Goal: Information Seeking & Learning: Find specific fact

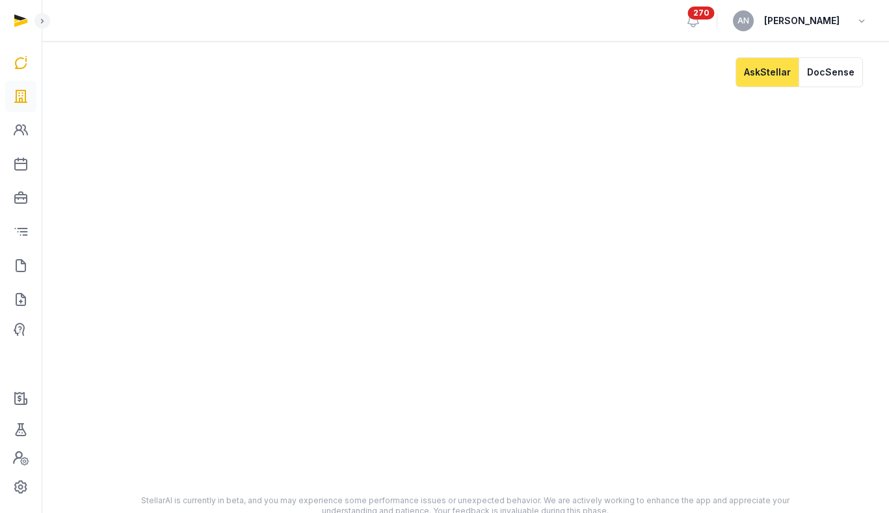
click at [26, 93] on icon at bounding box center [21, 96] width 16 height 21
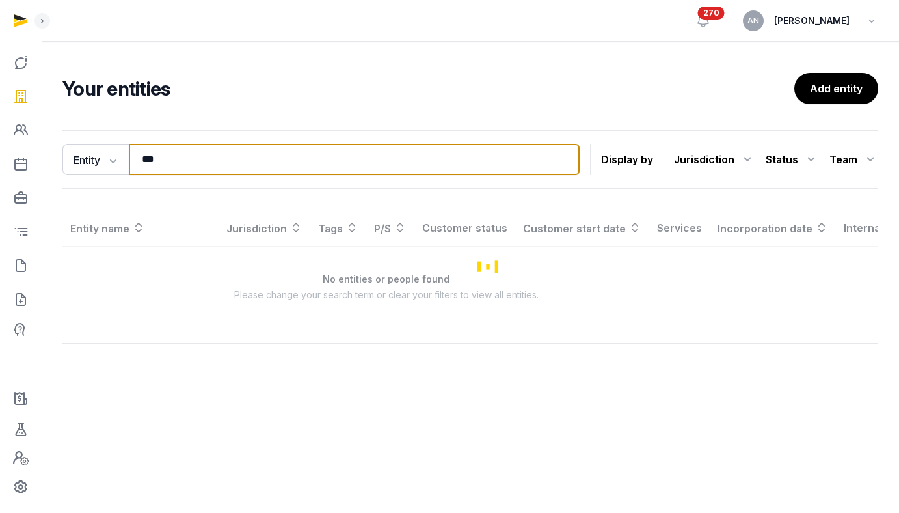
click at [169, 156] on input "***" at bounding box center [354, 159] width 451 height 31
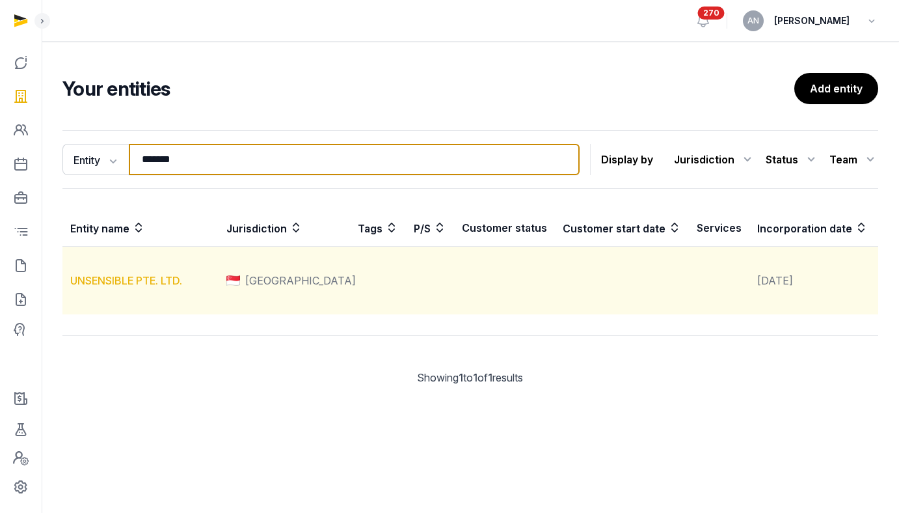
type input "*******"
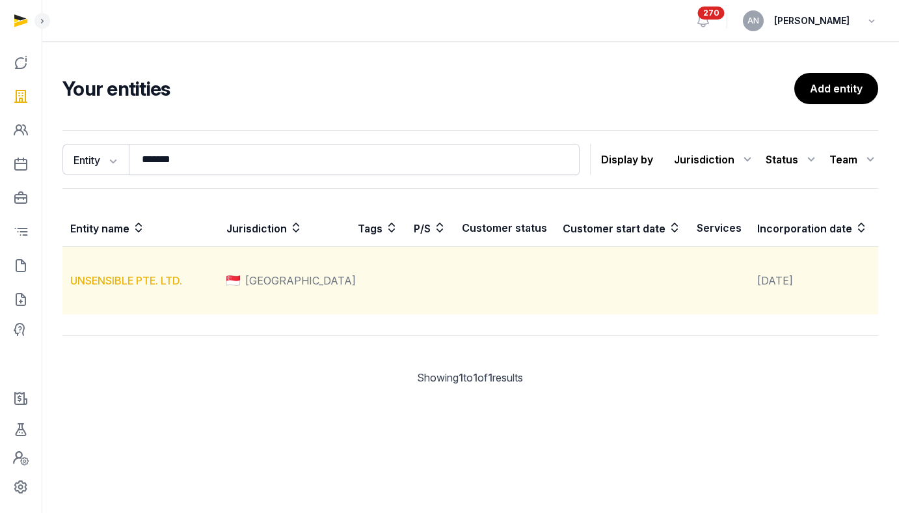
click at [136, 287] on link "UNSENSIBLE PTE. LTD." at bounding box center [126, 280] width 112 height 13
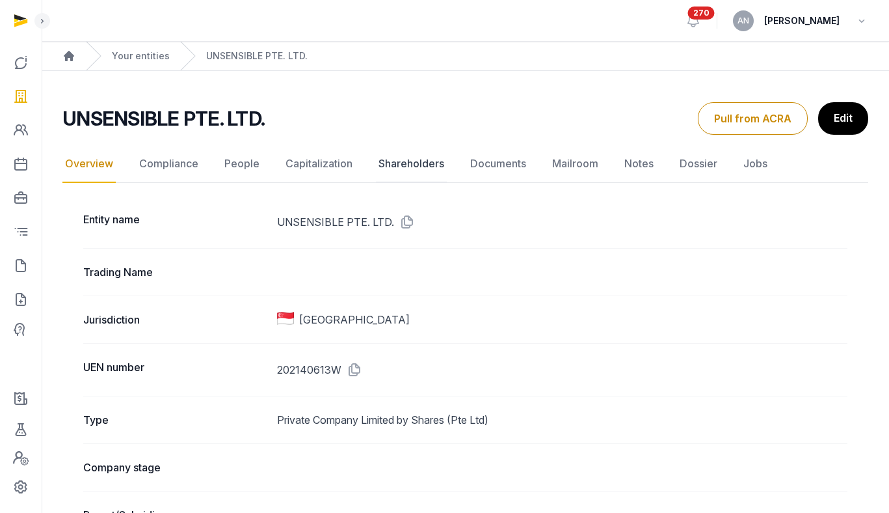
click at [429, 161] on link "Shareholders" at bounding box center [411, 164] width 71 height 38
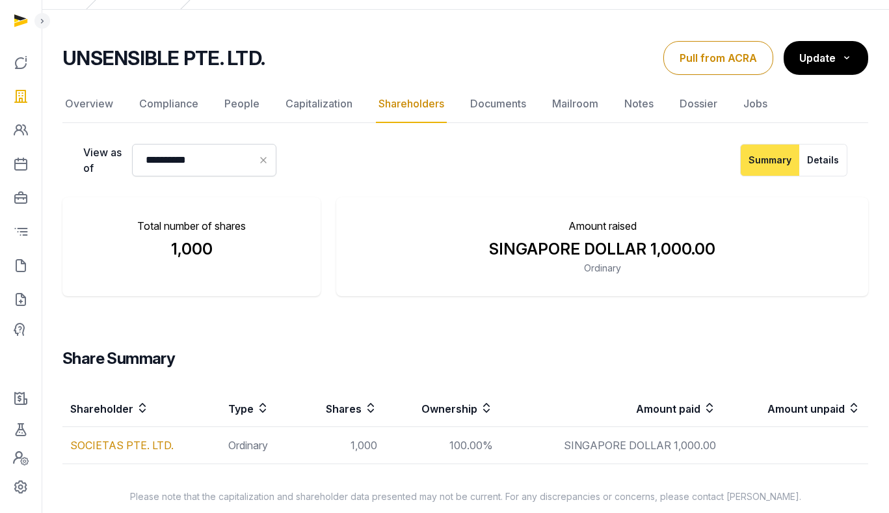
scroll to position [77, 0]
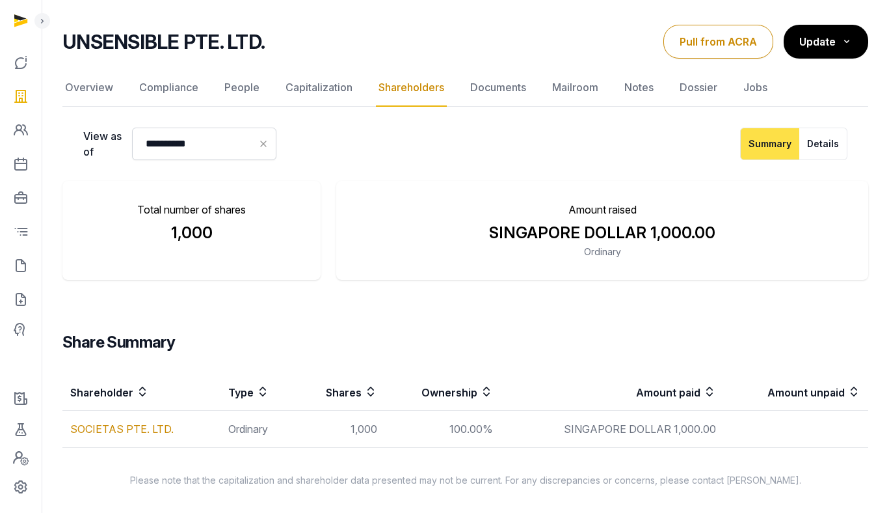
click at [428, 425] on td "100.00%" at bounding box center [443, 429] width 116 height 37
drag, startPoint x: 450, startPoint y: 432, endPoint x: 351, endPoint y: 433, distance: 99.6
click at [464, 425] on td "100.00%" at bounding box center [443, 429] width 116 height 37
click at [324, 425] on td "1,000" at bounding box center [340, 429] width 89 height 37
drag, startPoint x: 63, startPoint y: 428, endPoint x: 501, endPoint y: 431, distance: 437.9
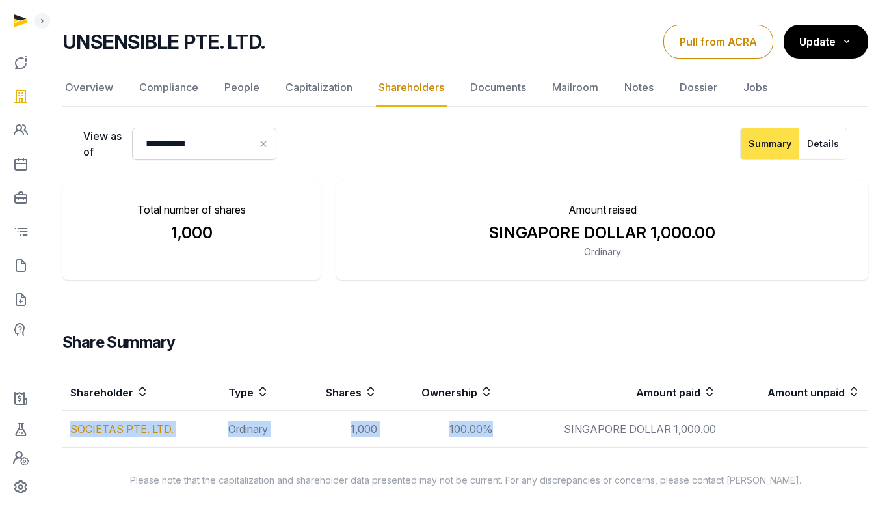
click at [499, 425] on tr "SOCIETAS PTE. LTD. Ordinary 1,000 100.00% SINGAPORE DOLLAR 1,000.00" at bounding box center [465, 429] width 806 height 37
copy tr "SOCIETAS PTE. LTD. Ordinary 1,000 100.00%"
click at [215, 51] on h2 "UNSENSIBLE PTE. LTD." at bounding box center [163, 41] width 202 height 23
click at [214, 50] on h2 "UNSENSIBLE PTE. LTD." at bounding box center [163, 41] width 202 height 23
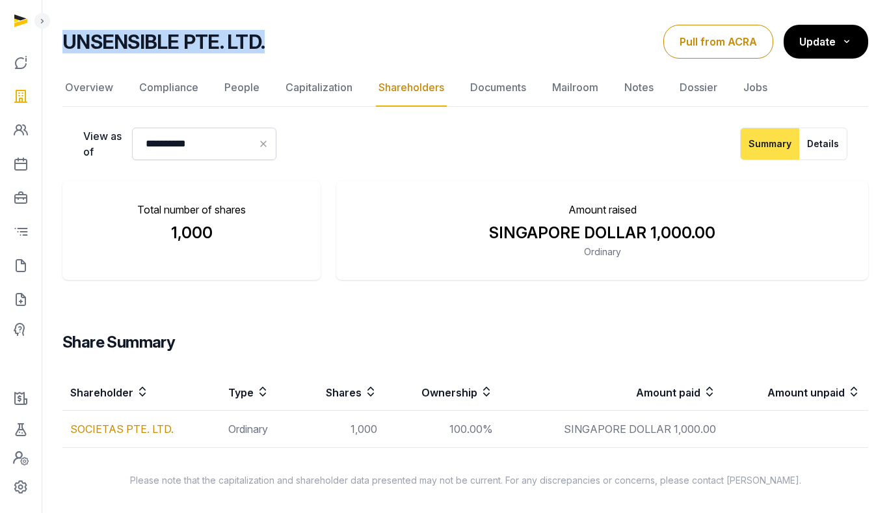
click at [214, 50] on h2 "UNSENSIBLE PTE. LTD." at bounding box center [163, 41] width 202 height 23
copy div "UNSENSIBLE PTE. LTD. Shareholders Overview Compliance People Capitalization Sha…"
